Goal: Task Accomplishment & Management: Use online tool/utility

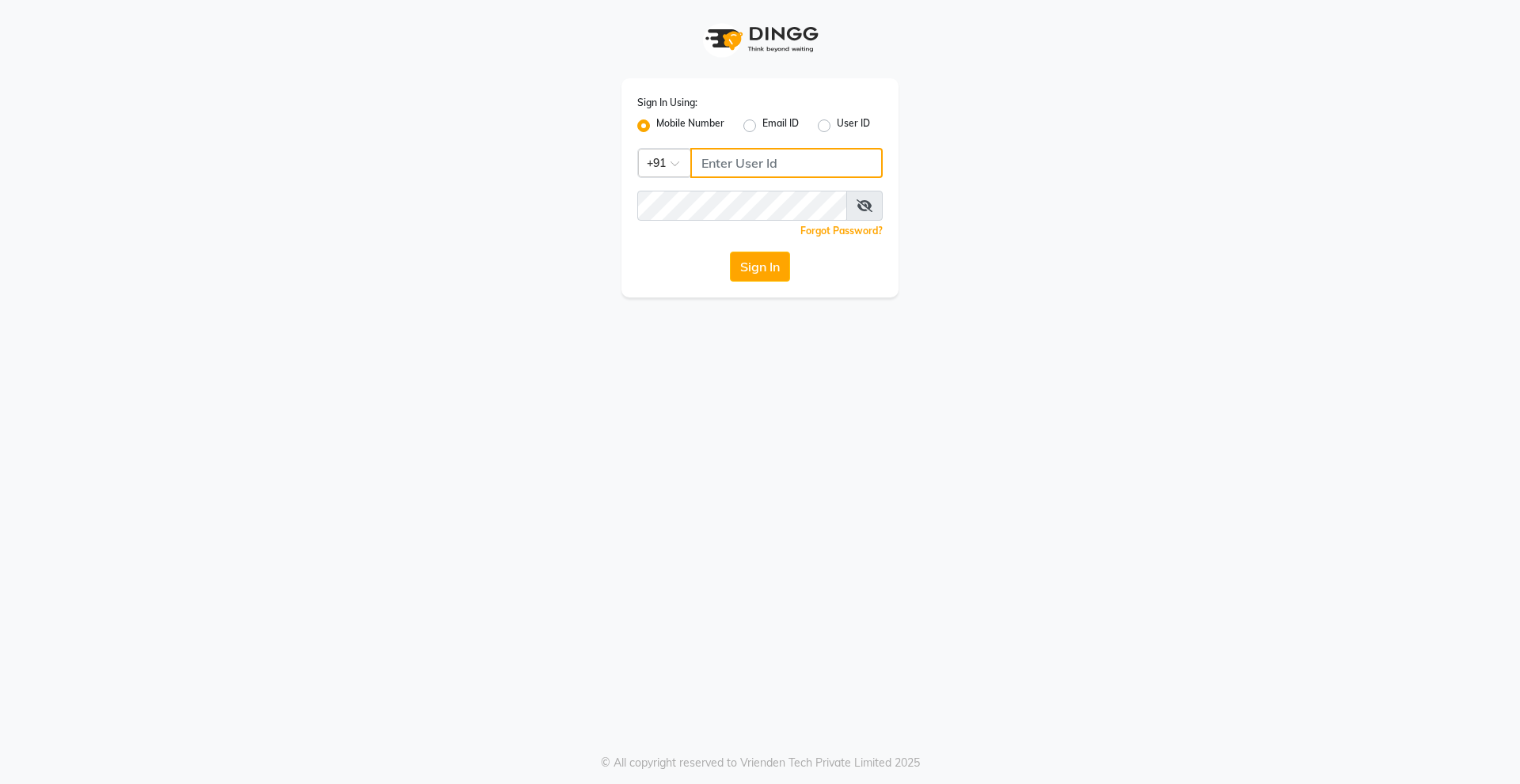
click at [712, 156] on input "Username" at bounding box center [786, 164] width 192 height 30
type input "9910315227"
click at [730, 251] on button "Sign In" at bounding box center [760, 266] width 60 height 30
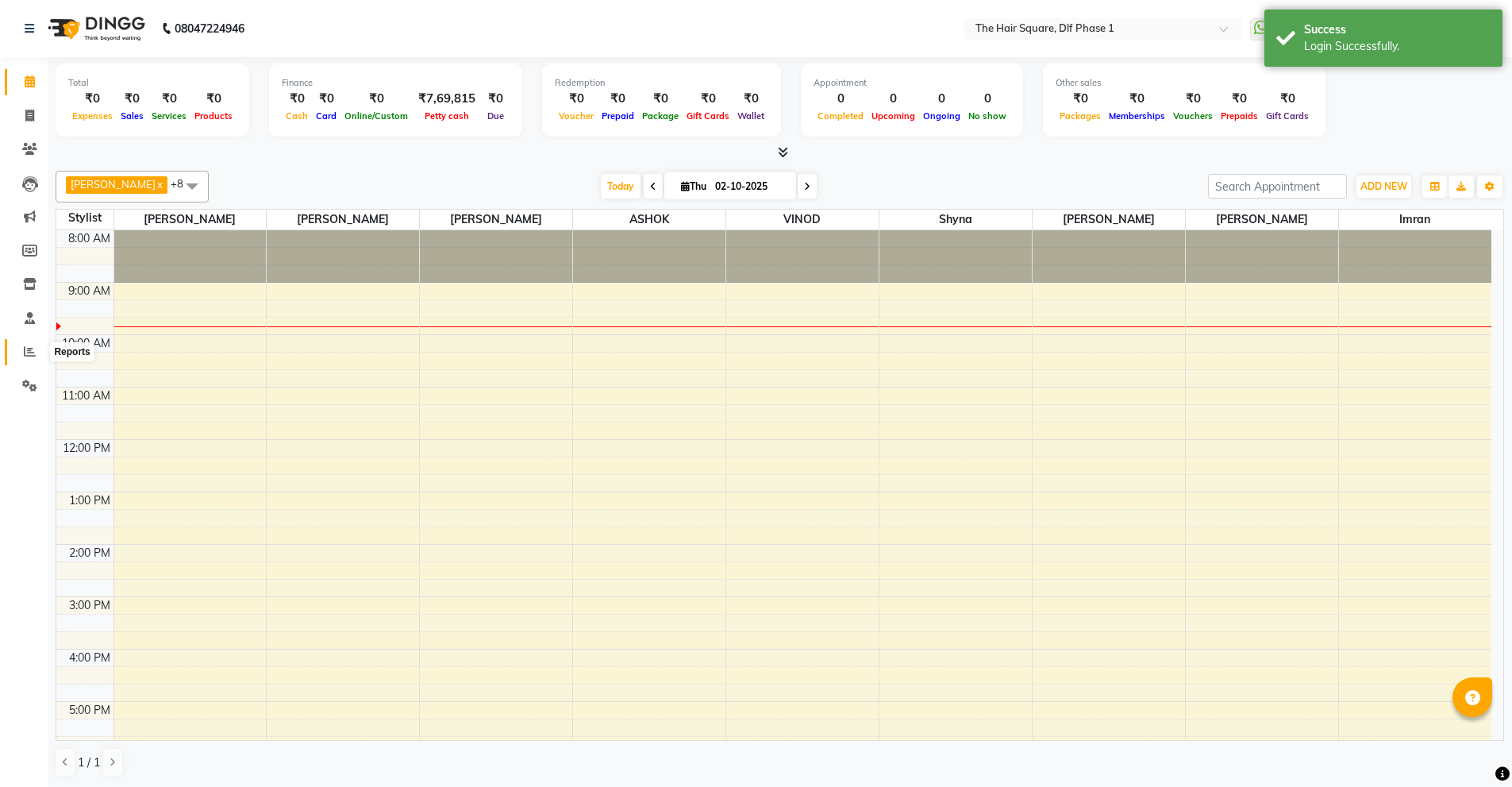
click at [21, 356] on span at bounding box center [30, 351] width 28 height 18
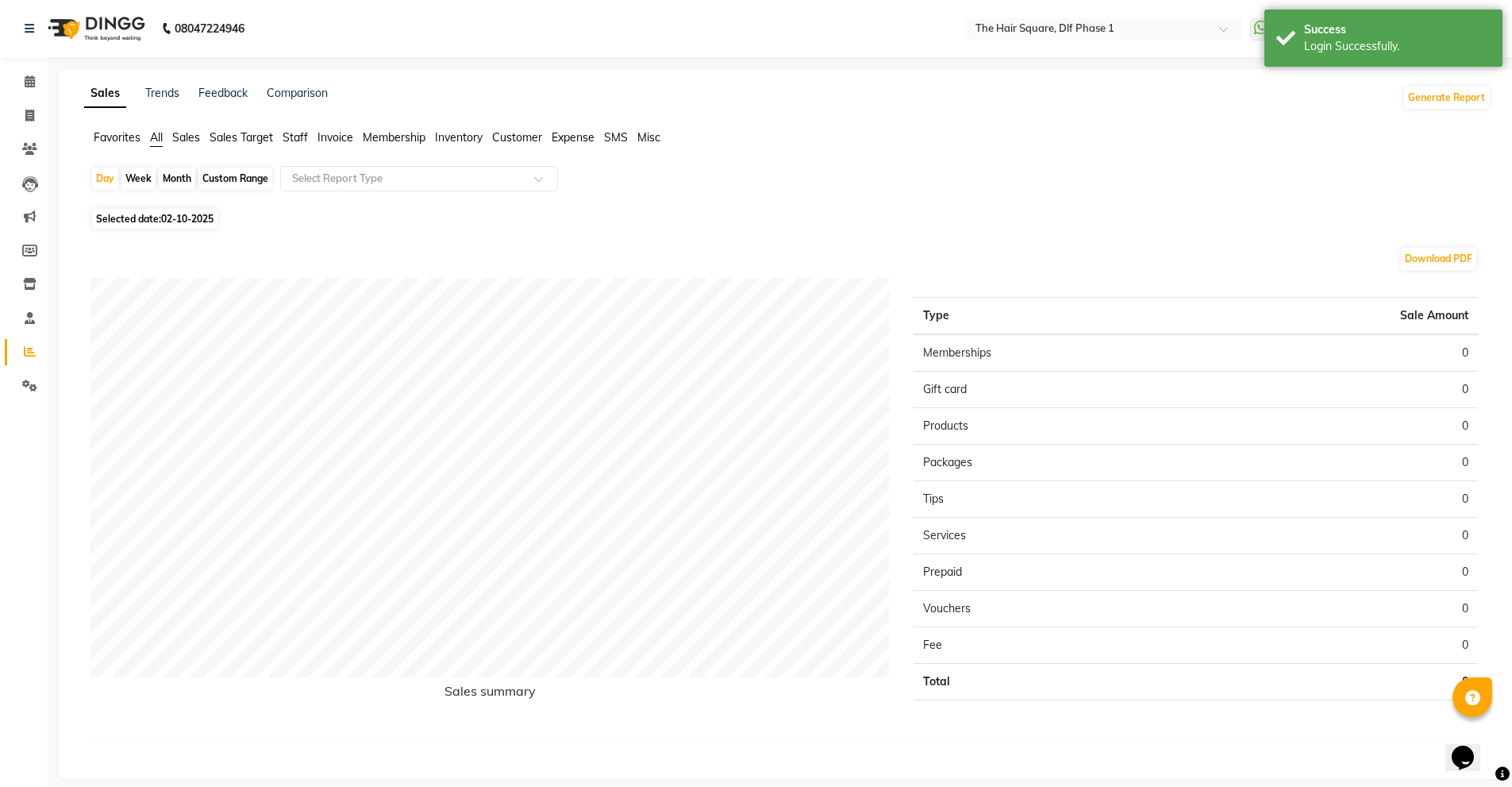
click at [279, 138] on ul "Favorites All Sales Sales Target Staff Invoice Membership Inventory Customer Ex…" at bounding box center [788, 138] width 1407 height 17
click at [290, 138] on span "Staff" at bounding box center [295, 137] width 26 height 14
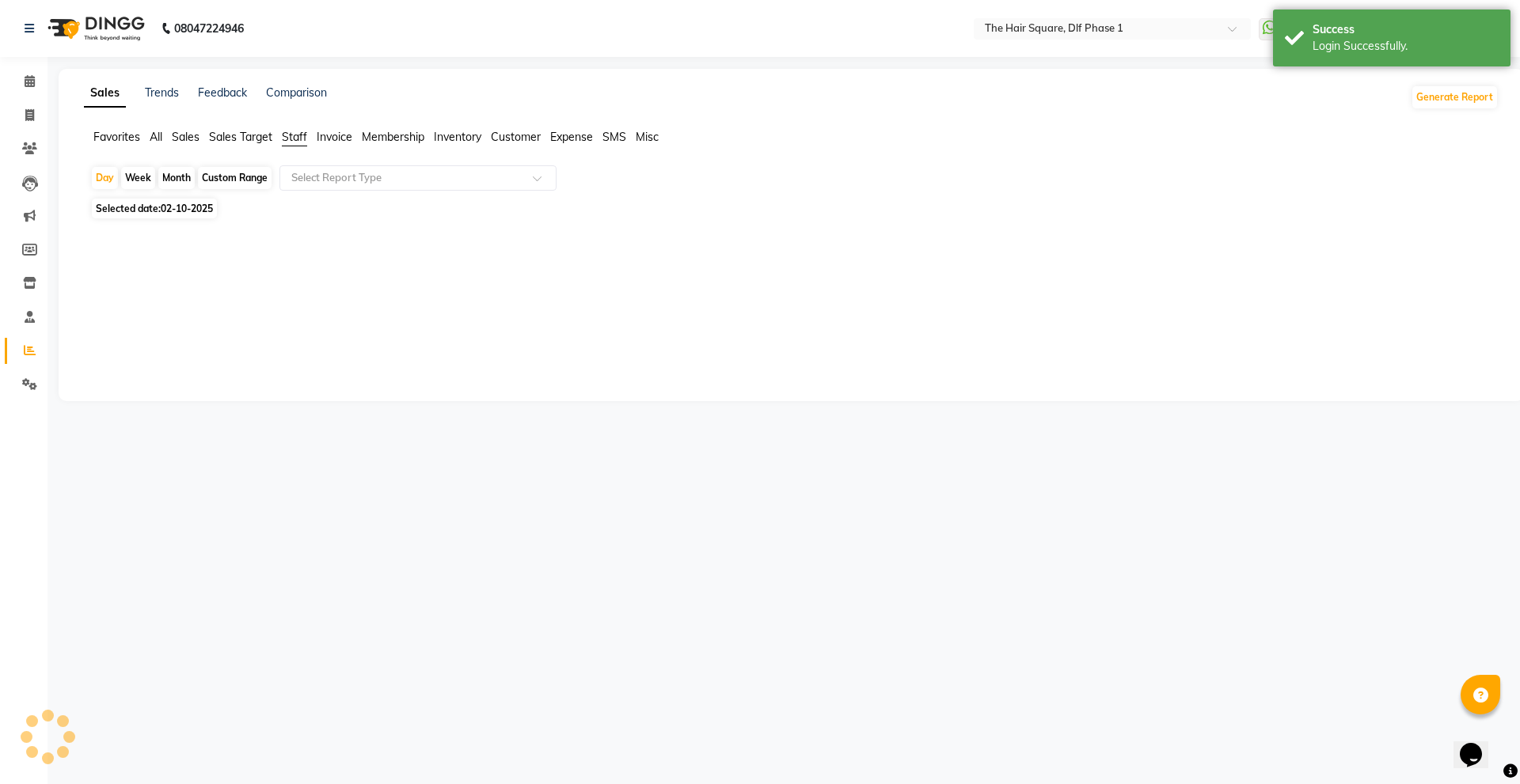
click at [174, 206] on span "02-10-2025" at bounding box center [187, 208] width 52 height 11
select select "10"
select select "2025"
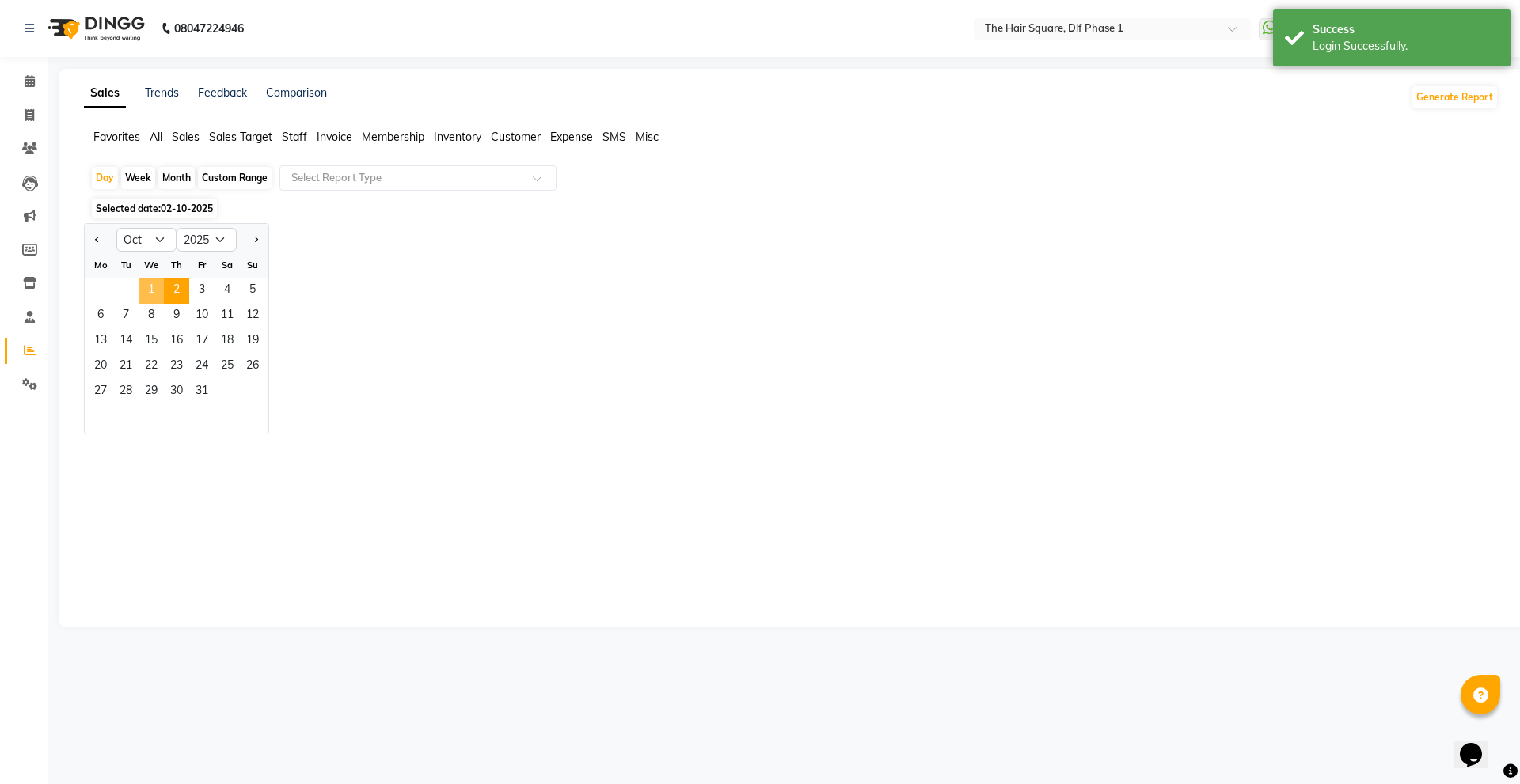
click at [151, 289] on span "1" at bounding box center [151, 291] width 26 height 26
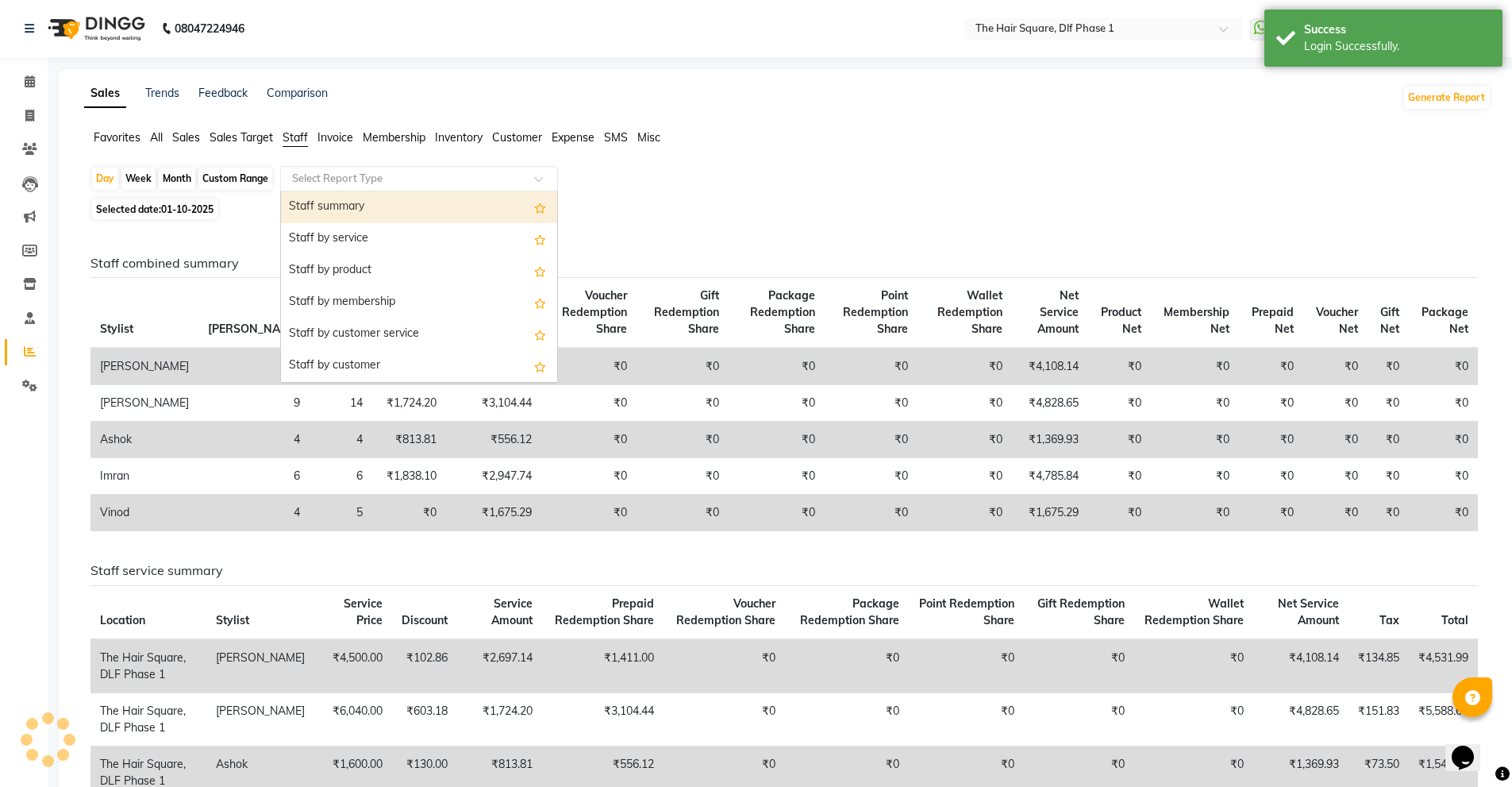
click at [356, 167] on div "Select Report Type" at bounding box center [419, 179] width 278 height 26
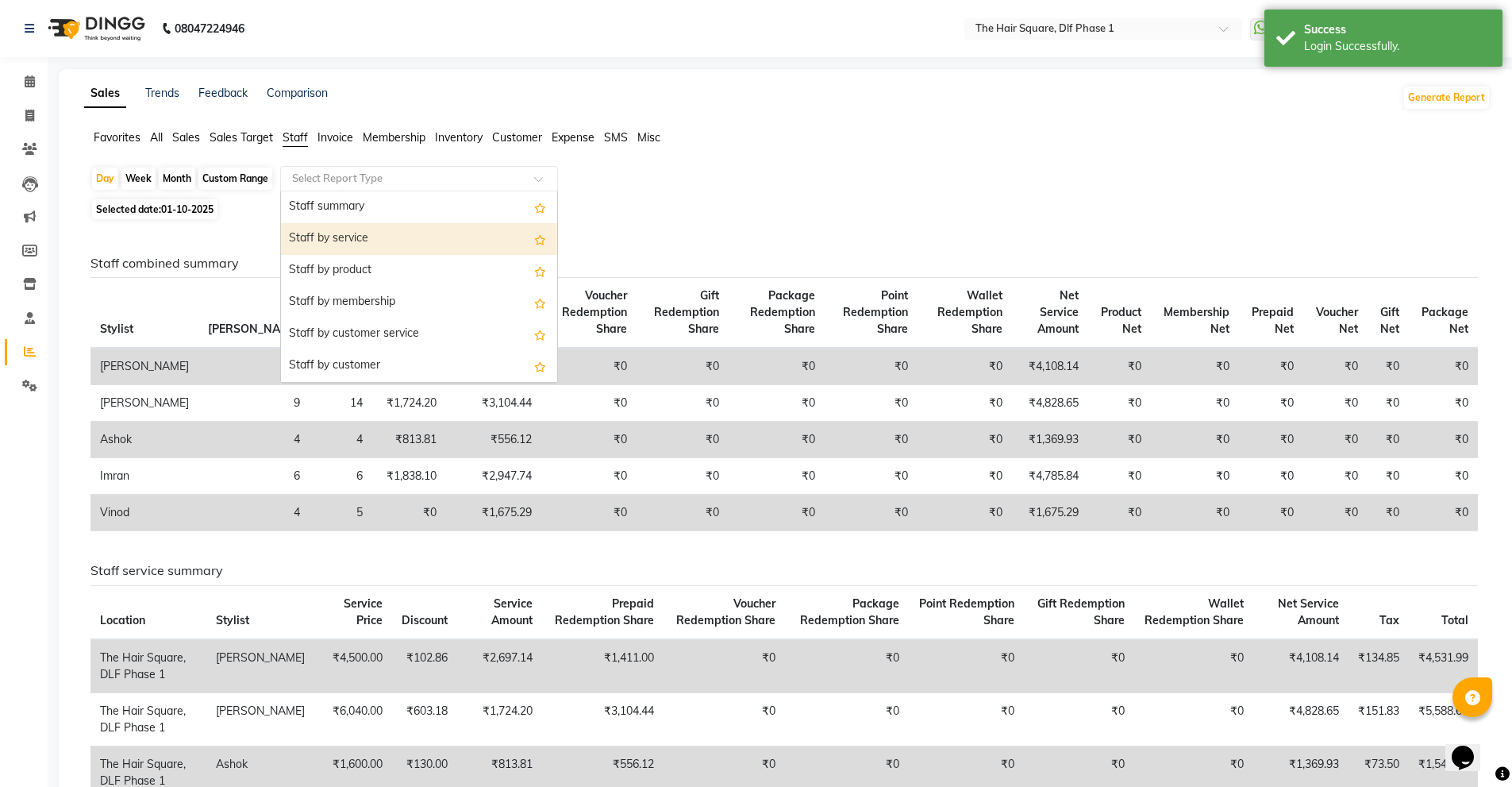
click at [349, 228] on div "Staff by service" at bounding box center [418, 239] width 276 height 32
select select "full_report"
select select "csv"
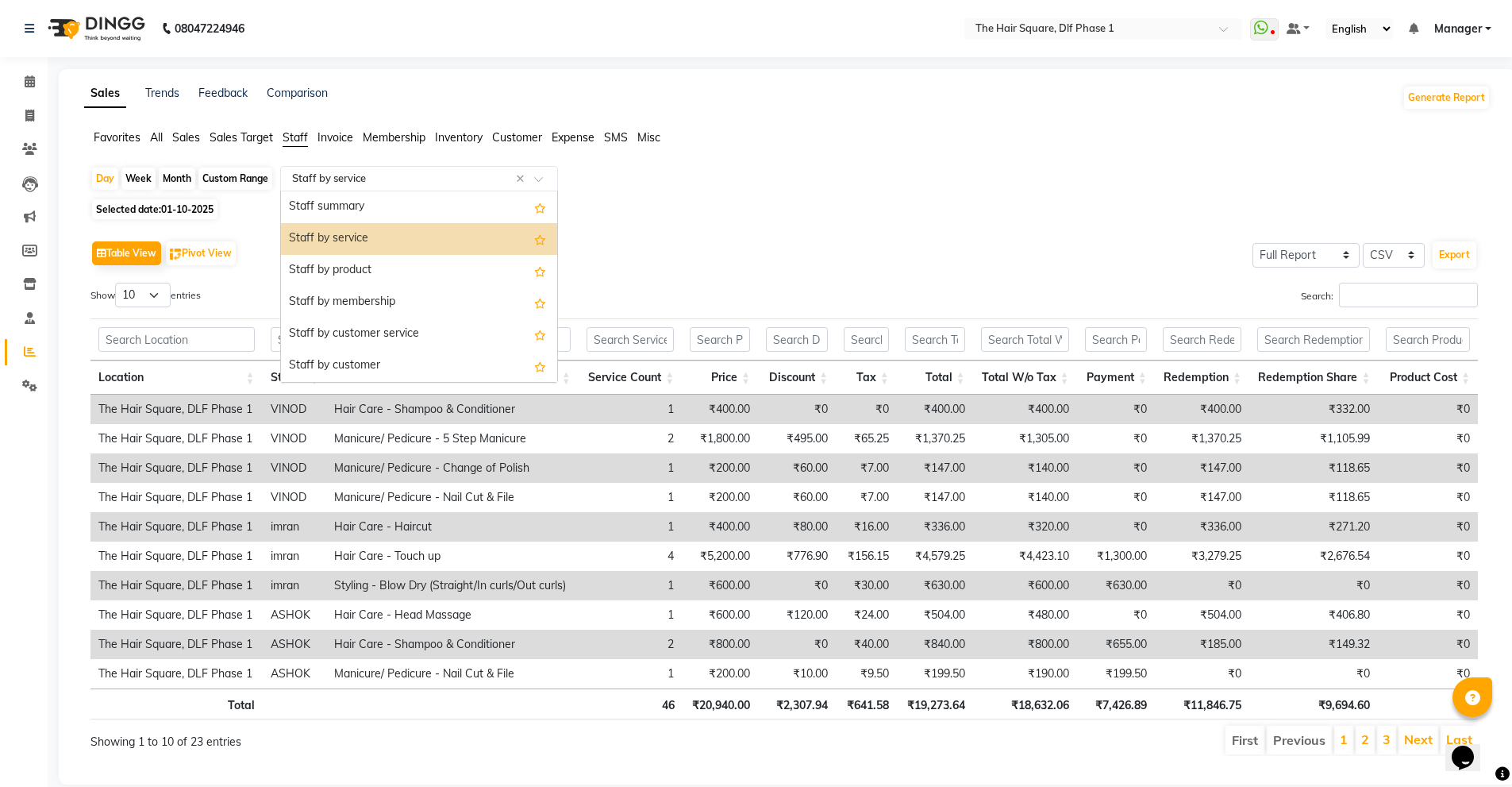
click at [368, 182] on input "text" at bounding box center [403, 179] width 228 height 16
click at [358, 211] on div "Staff summary" at bounding box center [418, 206] width 276 height 32
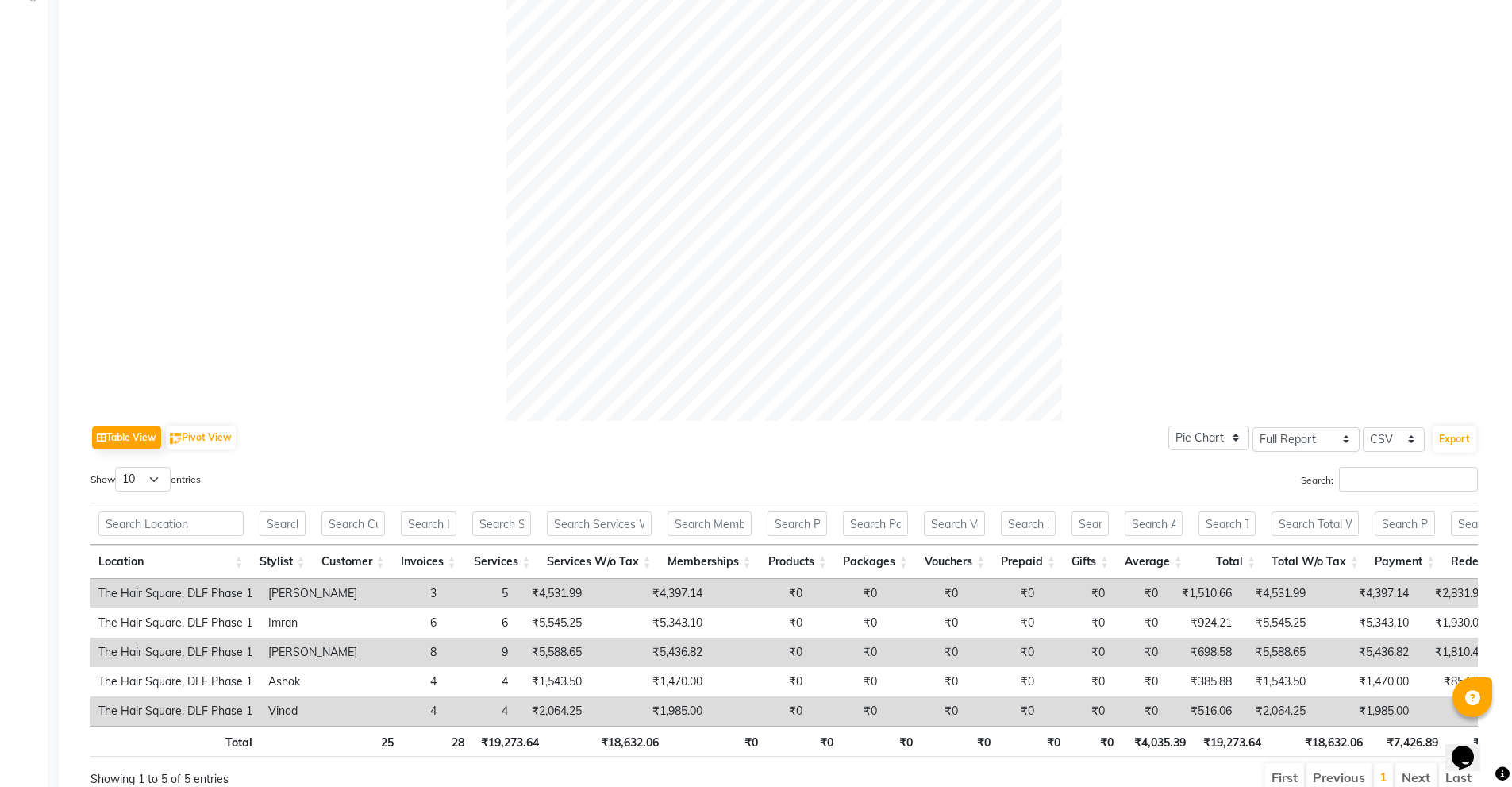
scroll to position [474, 0]
